Goal: Information Seeking & Learning: Check status

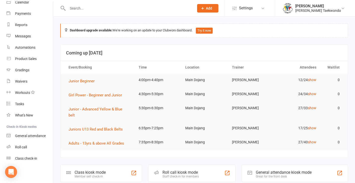
click at [71, 6] on input "text" at bounding box center [128, 8] width 124 height 7
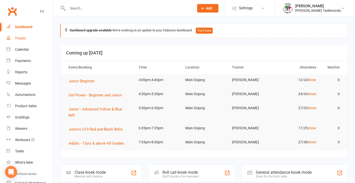
click at [20, 39] on div "People" at bounding box center [20, 38] width 11 height 4
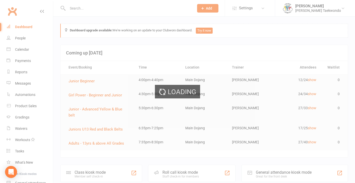
select select "50"
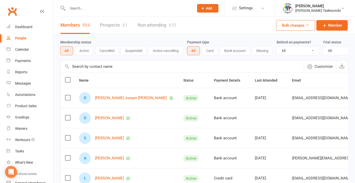
click at [135, 51] on button "Suspended" at bounding box center [134, 50] width 26 height 9
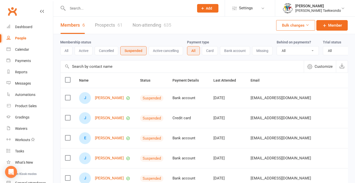
click at [76, 10] on input "text" at bounding box center [128, 8] width 124 height 7
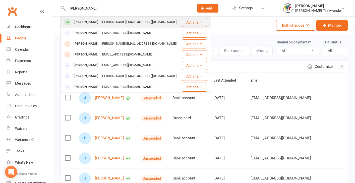
type input "[PERSON_NAME]"
click at [100, 20] on div "[PERSON_NAME][EMAIL_ADDRESS][DOMAIN_NAME]" at bounding box center [139, 22] width 78 height 7
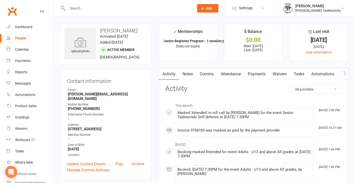
click at [234, 75] on link "Attendance" at bounding box center [230, 74] width 27 height 12
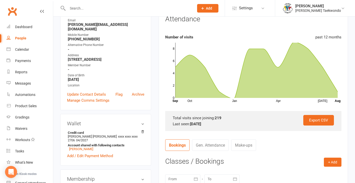
scroll to position [128, 0]
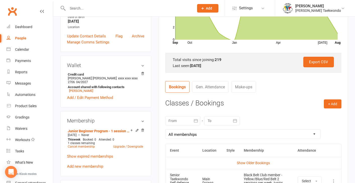
click at [196, 122] on icon "button" at bounding box center [195, 120] width 5 height 5
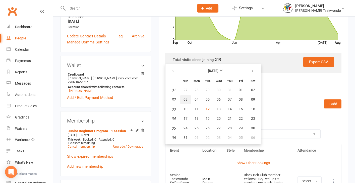
click at [186, 100] on span "03" at bounding box center [185, 99] width 4 height 4
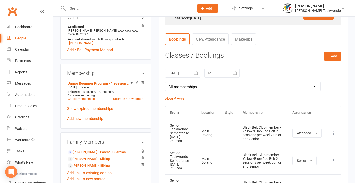
scroll to position [168, 0]
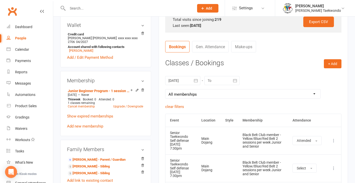
click at [195, 80] on icon "button" at bounding box center [195, 80] width 5 height 5
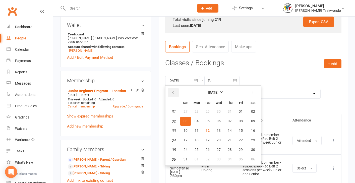
click at [173, 92] on icon "button" at bounding box center [173, 93] width 4 height 4
click at [187, 131] on span "13" at bounding box center [185, 131] width 4 height 4
type input "[DATE]"
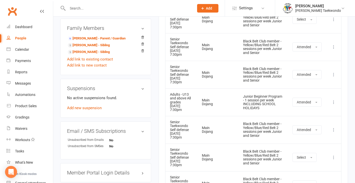
scroll to position [292, 0]
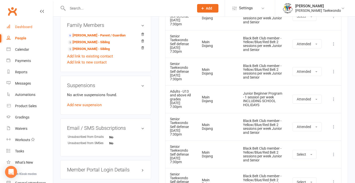
click at [28, 27] on div "Dashboard" at bounding box center [23, 27] width 17 height 4
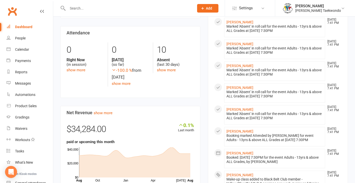
scroll to position [229, 0]
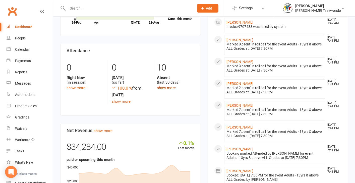
click at [170, 86] on link "show more" at bounding box center [166, 88] width 19 height 5
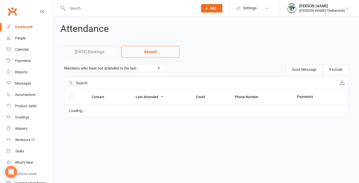
select select "30"
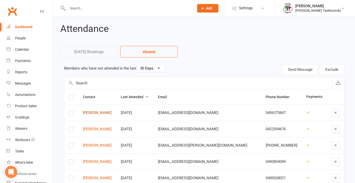
click at [107, 112] on link "[PERSON_NAME]" at bounding box center [97, 113] width 29 height 4
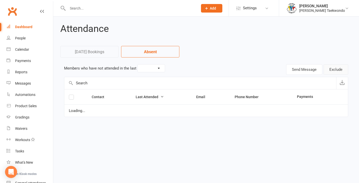
select select "30"
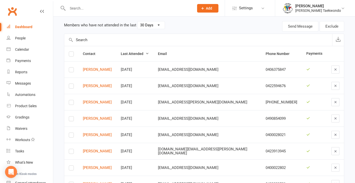
scroll to position [45, 0]
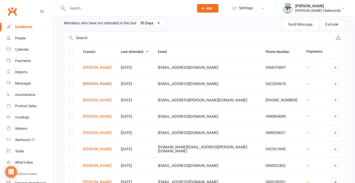
click at [112, 83] on link "[PERSON_NAME]" at bounding box center [97, 84] width 29 height 4
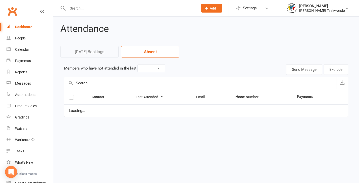
select select "30"
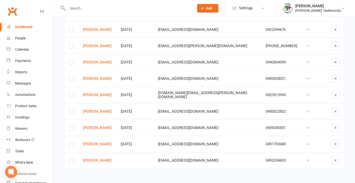
scroll to position [103, 0]
drag, startPoint x: 110, startPoint y: 90, endPoint x: 119, endPoint y: 92, distance: 8.7
click at [111, 93] on link "[PERSON_NAME]" at bounding box center [97, 95] width 29 height 4
